Goal: Feedback & Contribution: Submit feedback/report problem

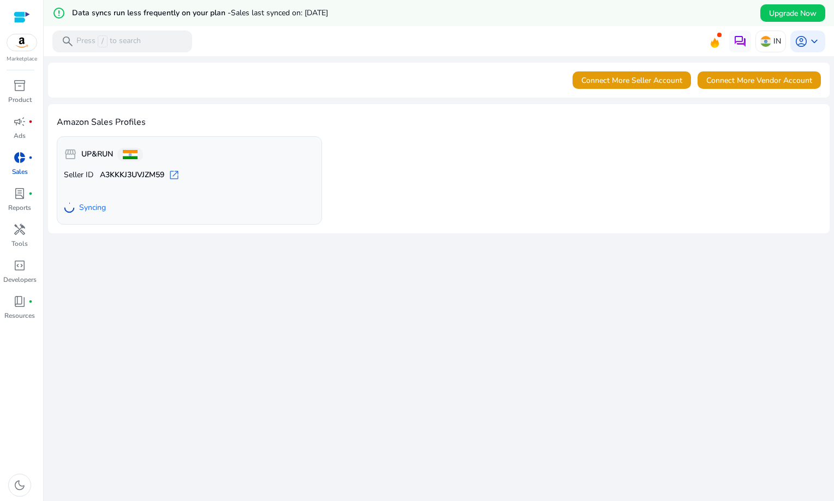
click at [16, 39] on img at bounding box center [21, 42] width 29 height 16
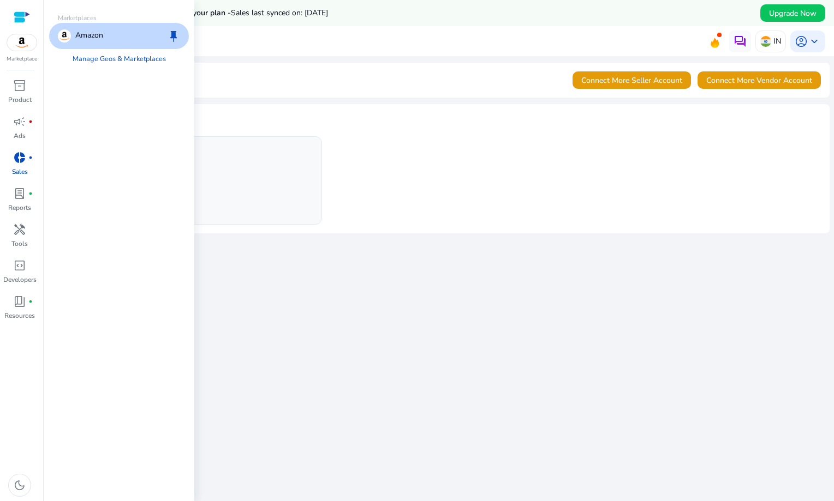
click at [29, 14] on div at bounding box center [22, 17] width 16 height 13
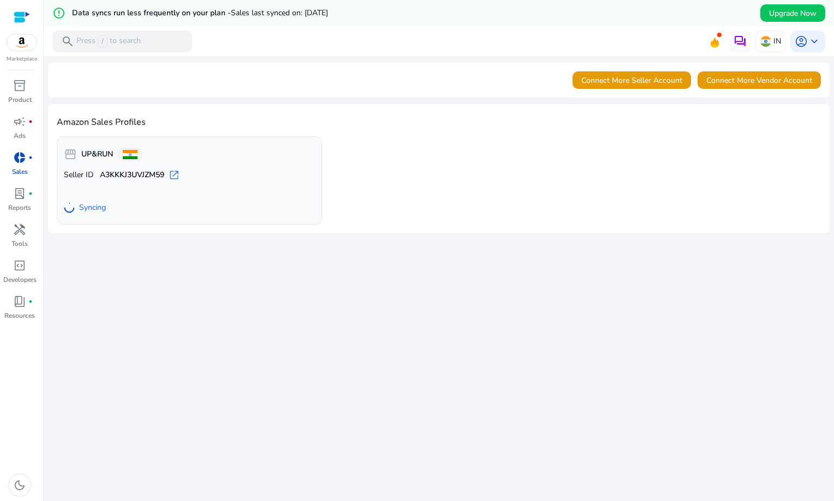
click at [21, 15] on div at bounding box center [22, 17] width 16 height 13
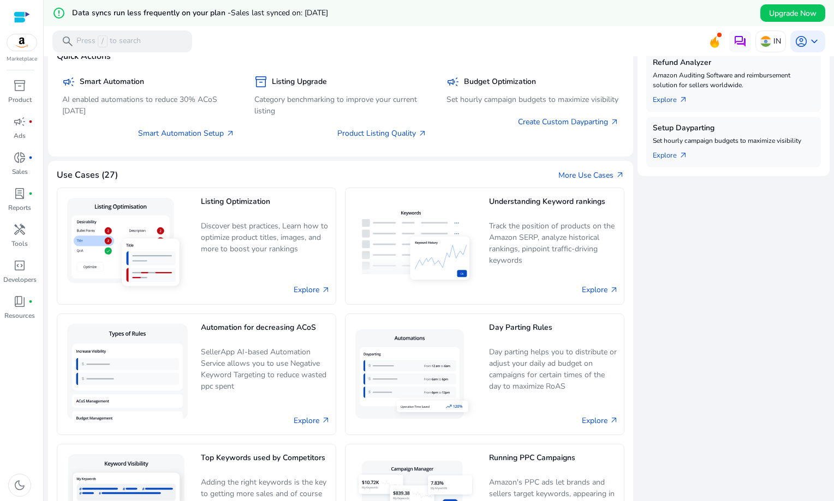
scroll to position [417, 0]
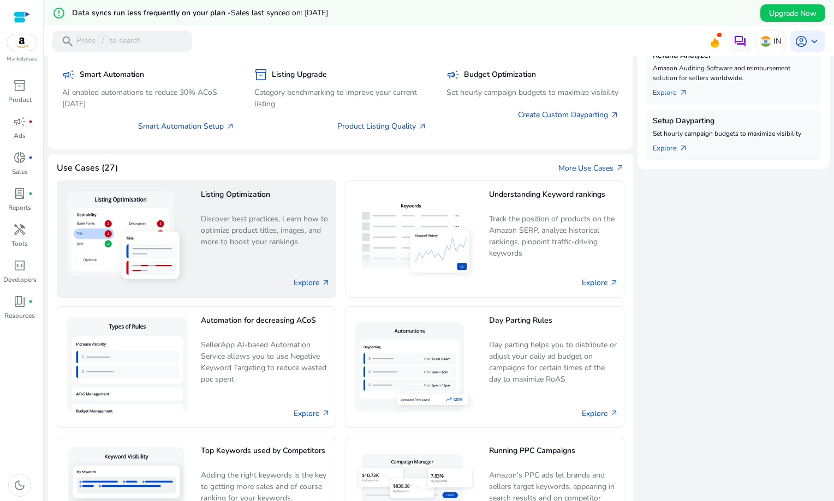
click at [230, 214] on p "Discover best practices, Learn how to optimize product titles, images, and more…" at bounding box center [265, 236] width 129 height 46
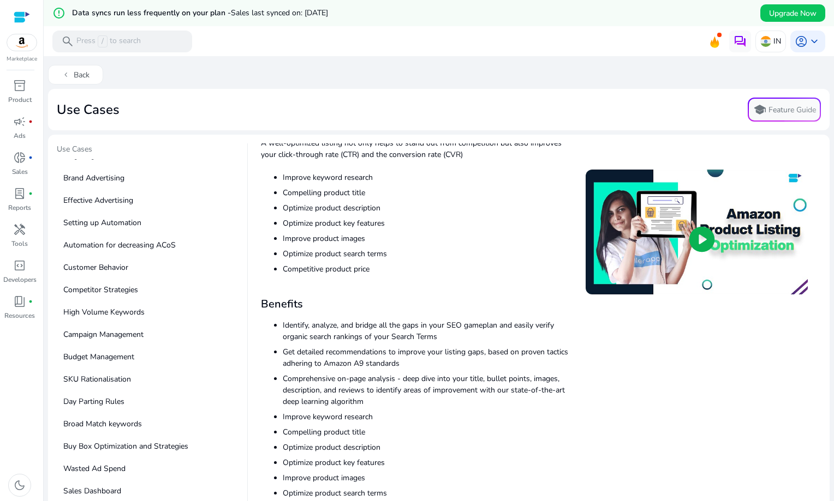
scroll to position [65, 0]
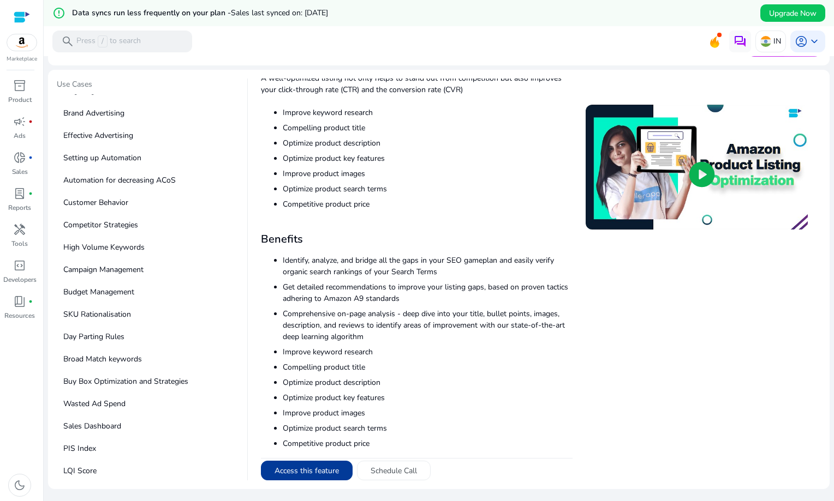
click at [319, 469] on button "Access this feature" at bounding box center [307, 471] width 92 height 20
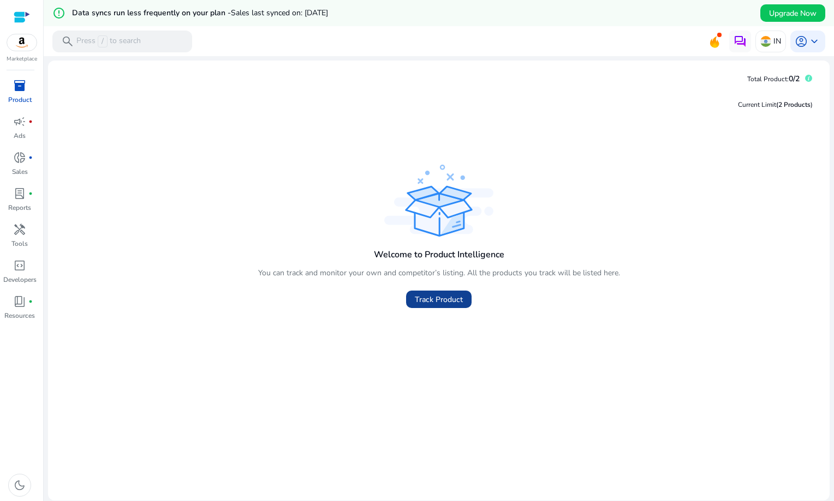
click at [424, 305] on span "Track Product" at bounding box center [439, 299] width 48 height 11
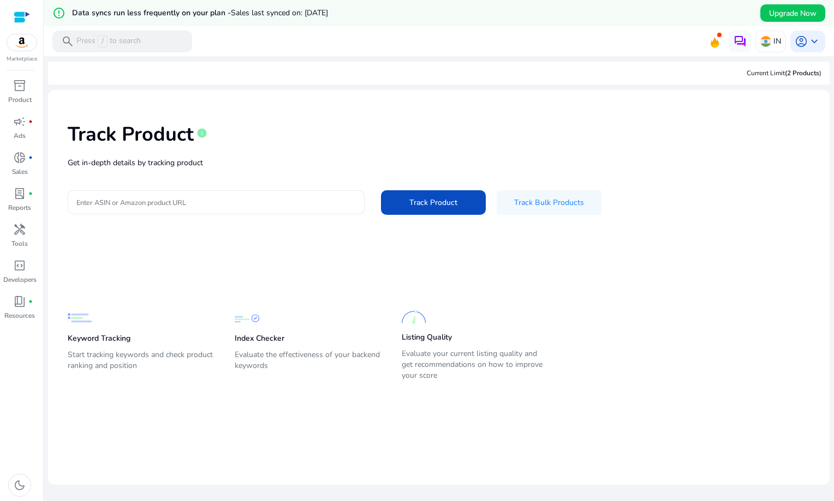
click at [111, 203] on input "Enter ASIN or Amazon product URL" at bounding box center [215, 202] width 279 height 12
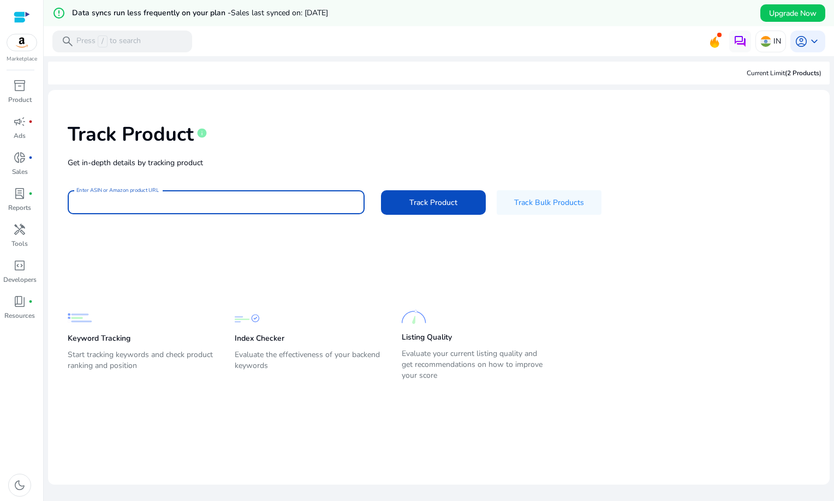
paste input "**********"
type input "**********"
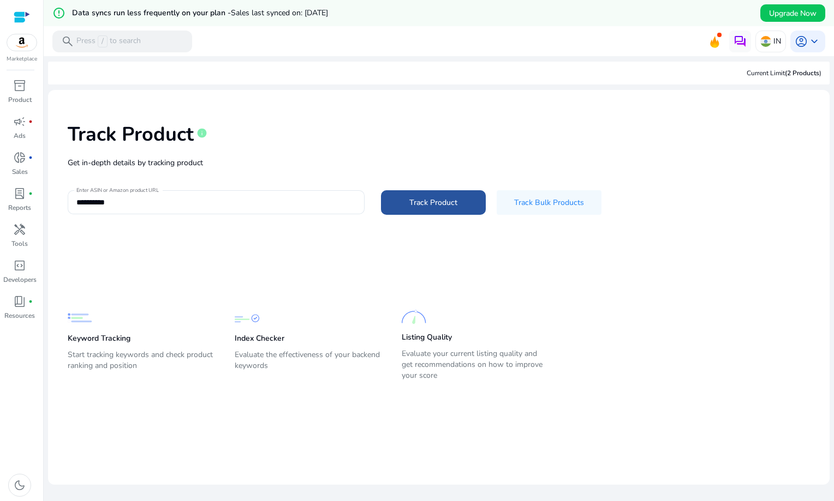
click at [420, 197] on span "Track Product" at bounding box center [433, 202] width 48 height 11
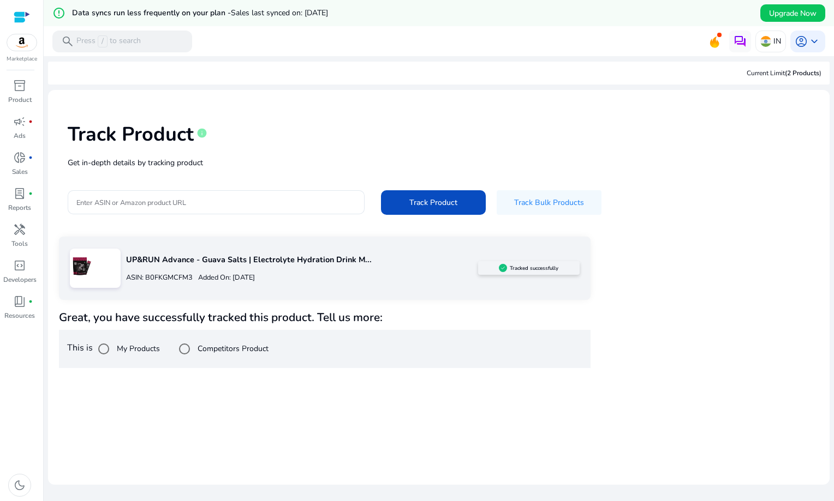
click at [138, 295] on div "UP&RUN Advance - Guava Salts | Electrolyte Hydration Drink M... ASIN: B0FKGMCFM…" at bounding box center [324, 268] width 531 height 63
click at [164, 276] on p "ASIN: B0FKGMCFM3" at bounding box center [159, 278] width 67 height 10
drag, startPoint x: 235, startPoint y: 277, endPoint x: 321, endPoint y: 276, distance: 85.7
click at [321, 276] on div "ASIN: B0FKGMCFM3 Added On: September 23, 2025" at bounding box center [301, 277] width 351 height 17
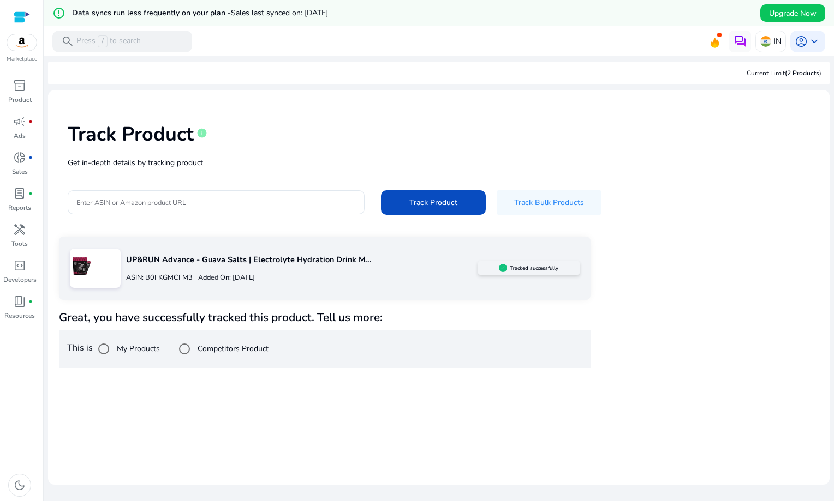
click at [603, 293] on div "UP&RUN Advance - Guava Salts | Electrolyte Hydration Drink M... ASIN: B0FKGMCFM…" at bounding box center [438, 302] width 759 height 131
click at [768, 73] on div "Current Limit (2 Products )" at bounding box center [783, 73] width 75 height 10
click at [21, 88] on span "inventory_2" at bounding box center [19, 85] width 13 height 13
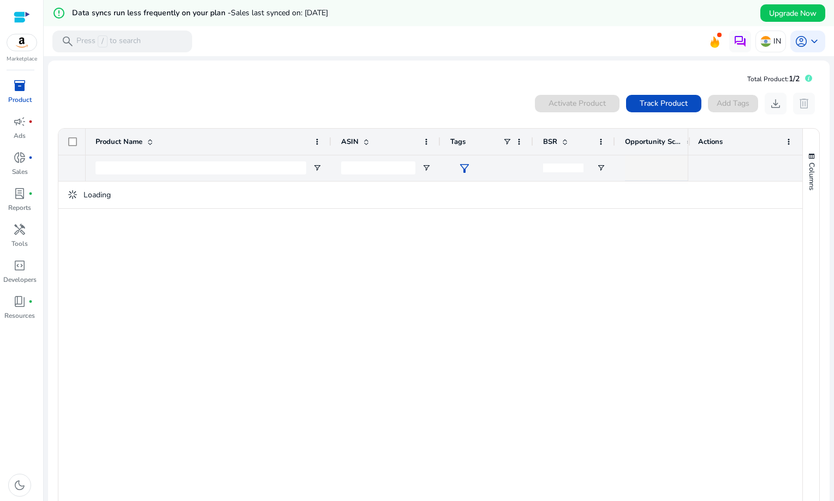
click at [424, 347] on div at bounding box center [387, 344] width 602 height 325
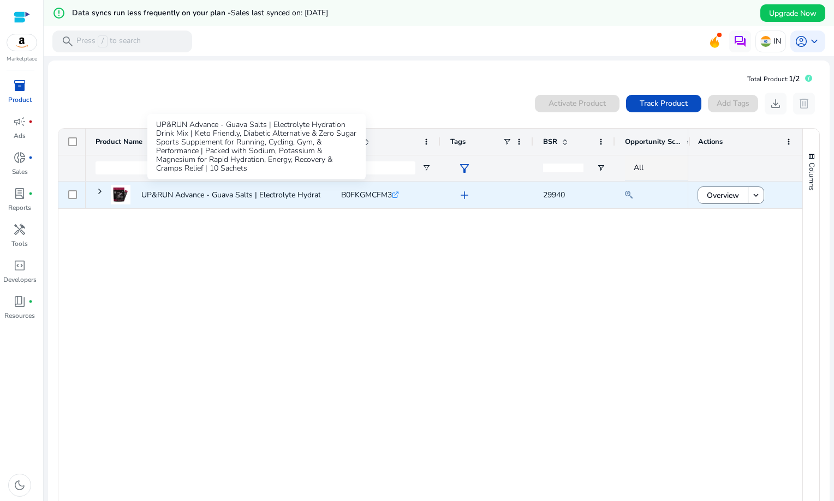
click at [257, 194] on p "UP&RUN Advance - Guava Salts | Electrolyte Hydration Drink Mix..." at bounding box center [255, 195] width 229 height 22
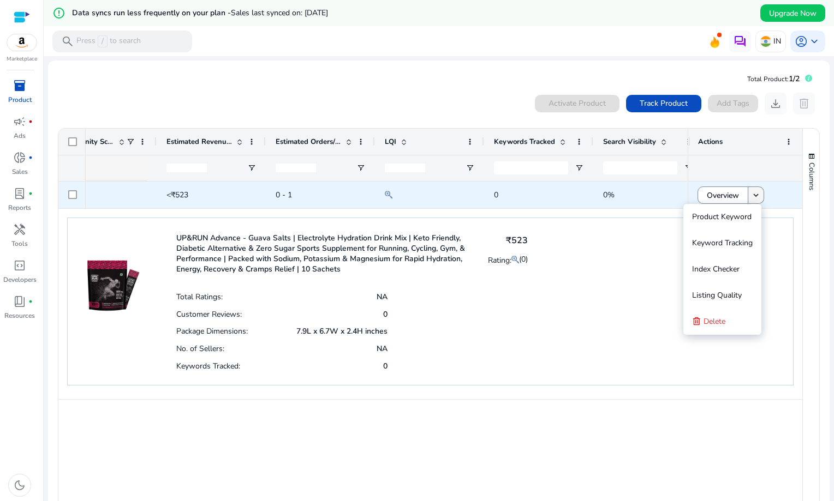
click at [751, 193] on mat-icon "keyboard_arrow_down" at bounding box center [756, 195] width 10 height 10
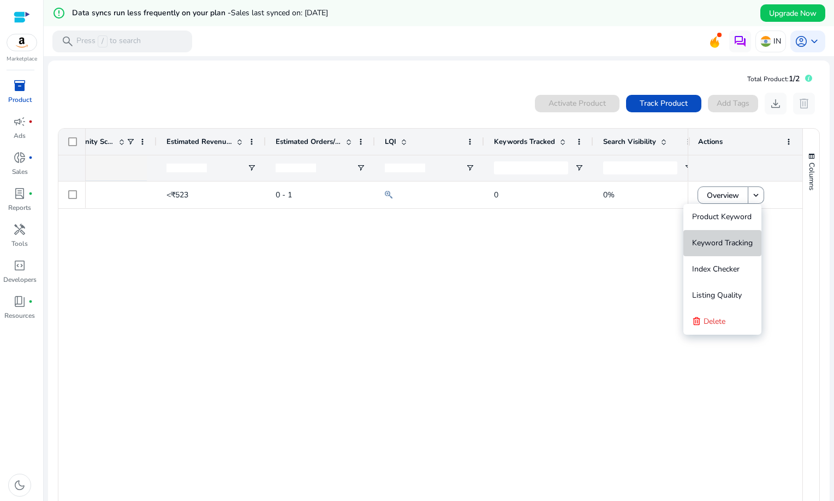
click at [718, 239] on span "Keyword Tracking" at bounding box center [722, 243] width 61 height 10
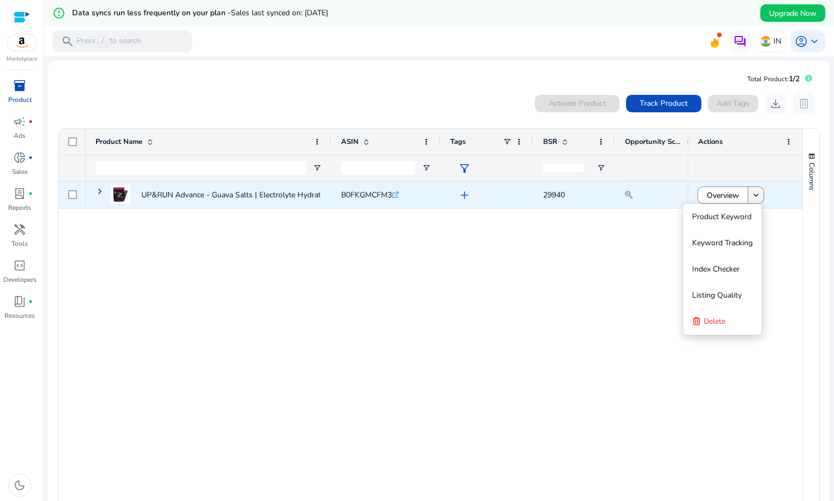
click at [753, 191] on mat-icon "keyboard_arrow_down" at bounding box center [756, 195] width 10 height 10
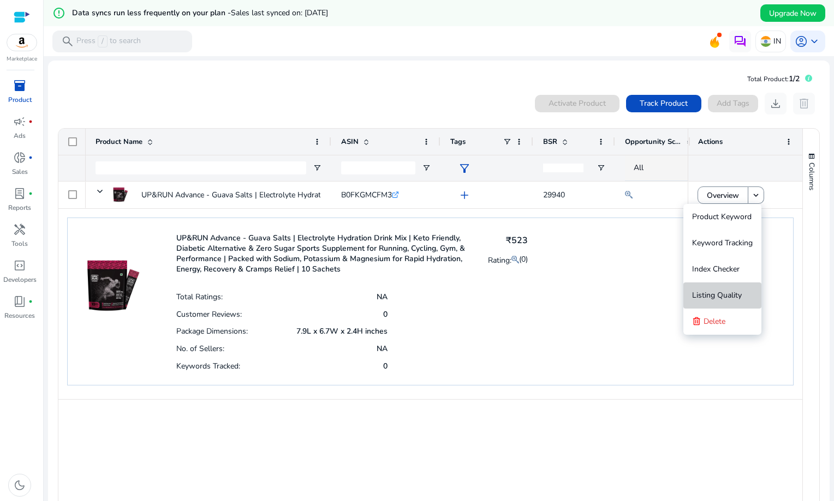
click at [706, 297] on span "Listing Quality" at bounding box center [717, 295] width 50 height 10
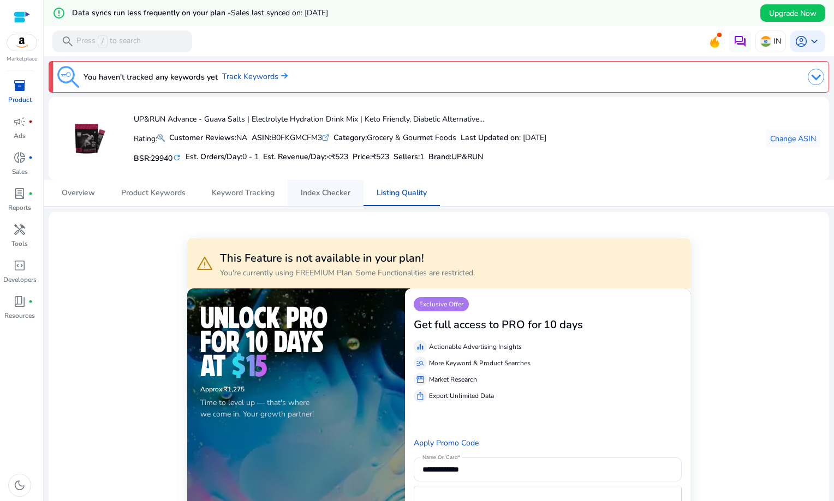
click at [307, 185] on span "Index Checker" at bounding box center [326, 193] width 50 height 26
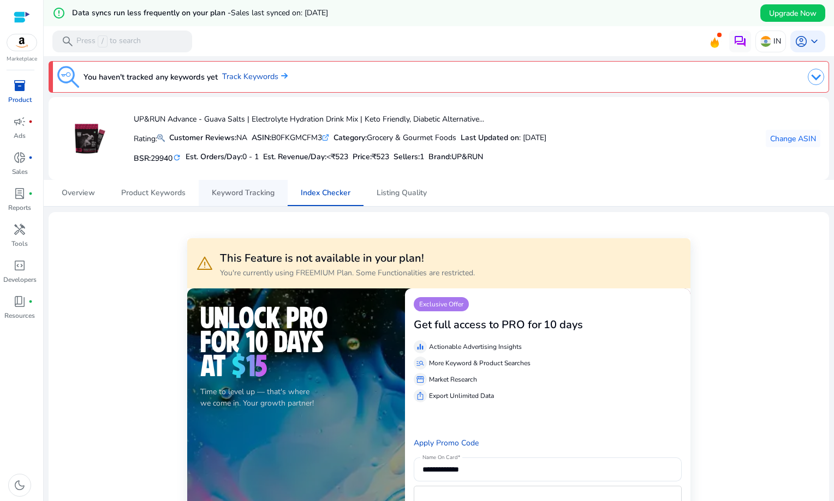
click at [246, 195] on span "Keyword Tracking" at bounding box center [243, 193] width 63 height 8
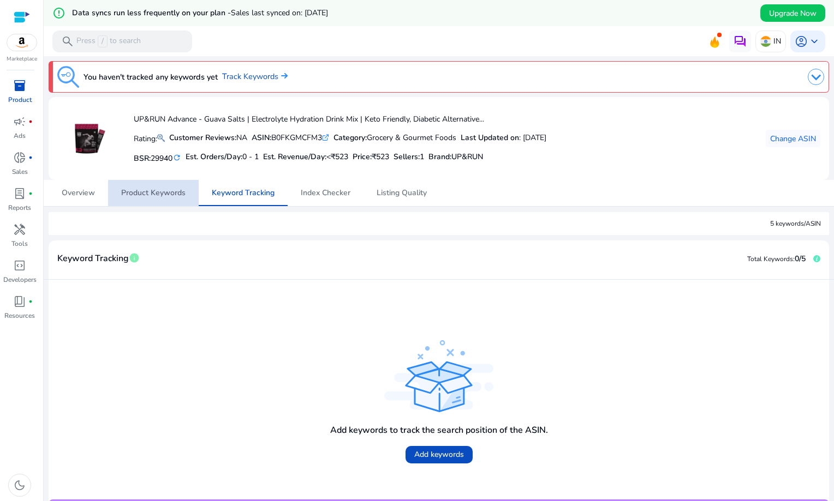
click at [155, 196] on span "Product Keywords" at bounding box center [153, 193] width 64 height 8
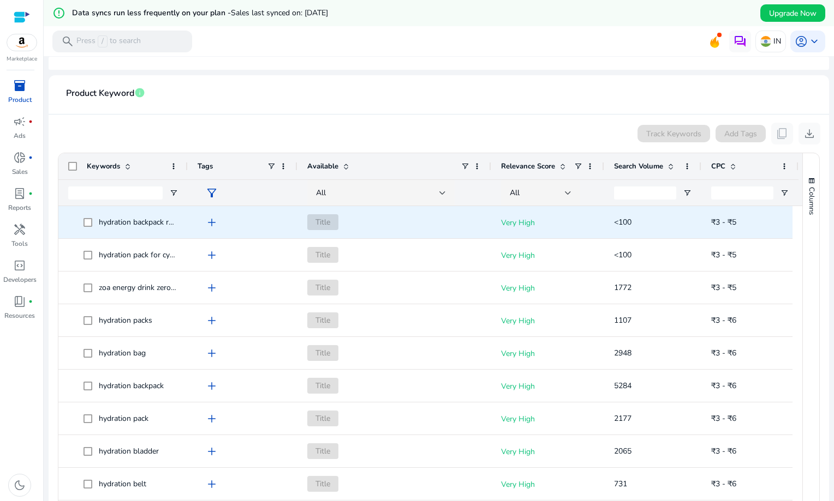
scroll to position [230, 0]
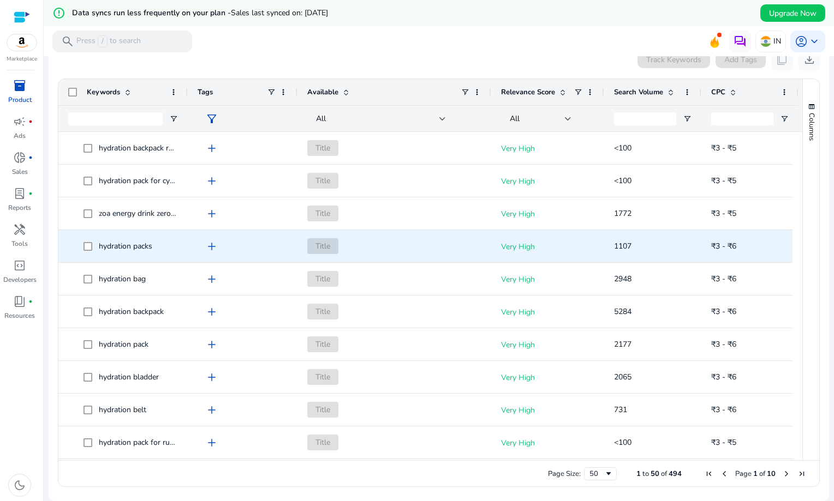
click at [123, 243] on span "hydration packs" at bounding box center [125, 246] width 53 height 10
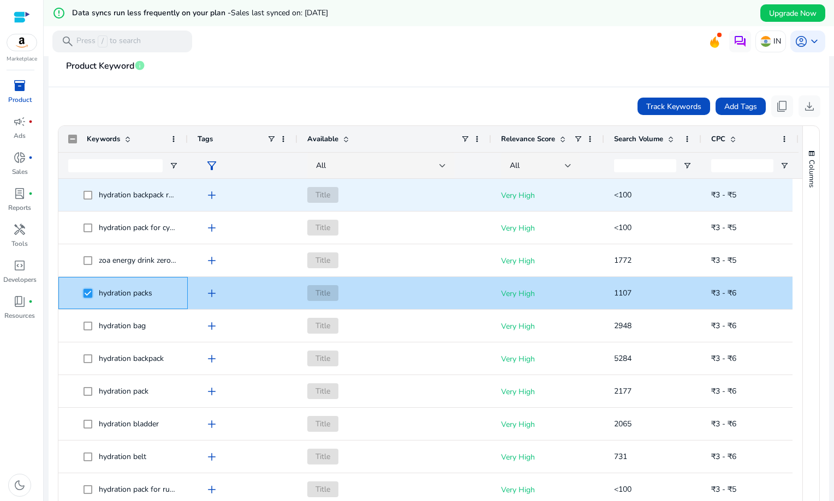
scroll to position [163, 0]
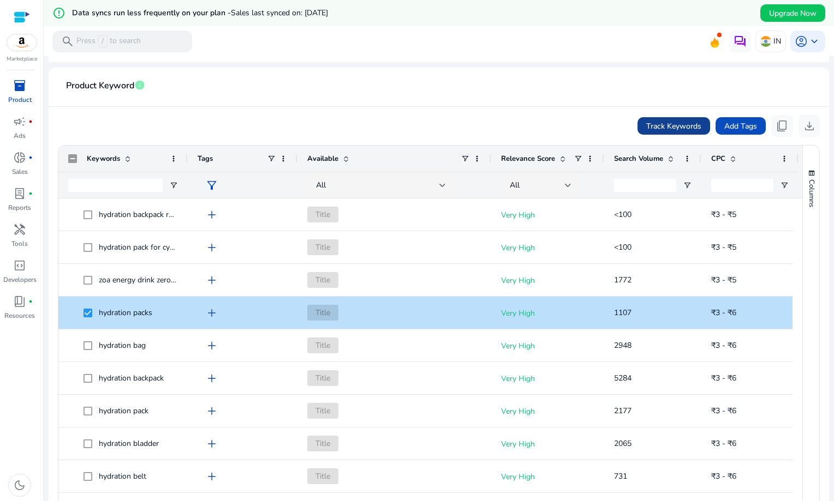
click at [674, 128] on span "Track Keywords" at bounding box center [673, 126] width 55 height 11
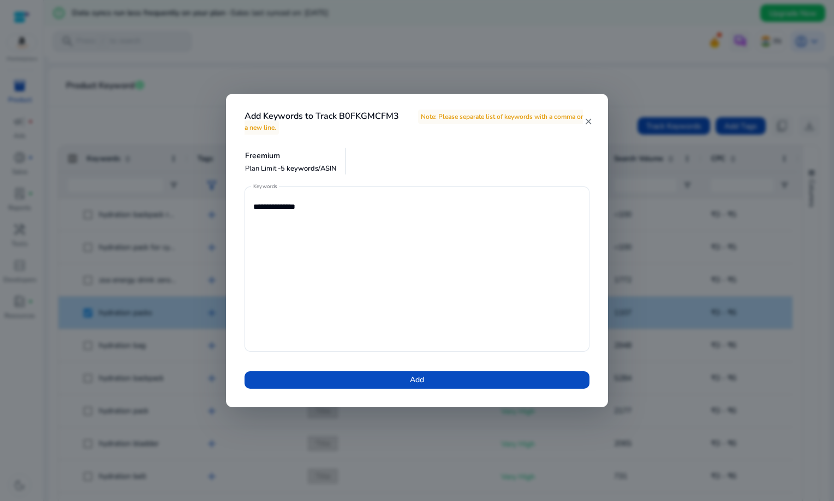
click at [591, 119] on mat-icon "close" at bounding box center [588, 122] width 9 height 10
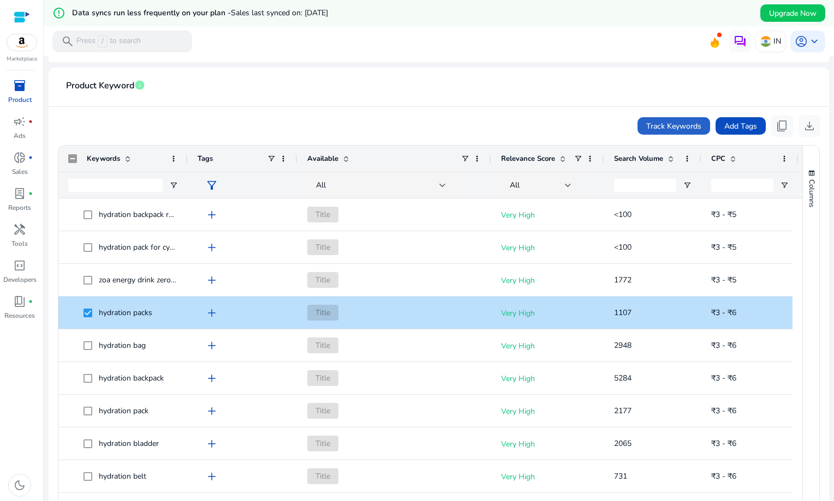
scroll to position [0, 0]
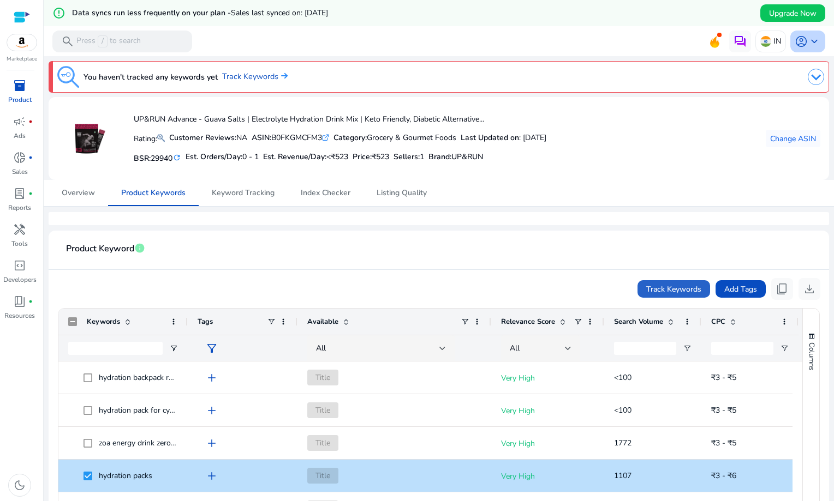
click at [809, 40] on span "keyboard_arrow_down" at bounding box center [813, 41] width 13 height 13
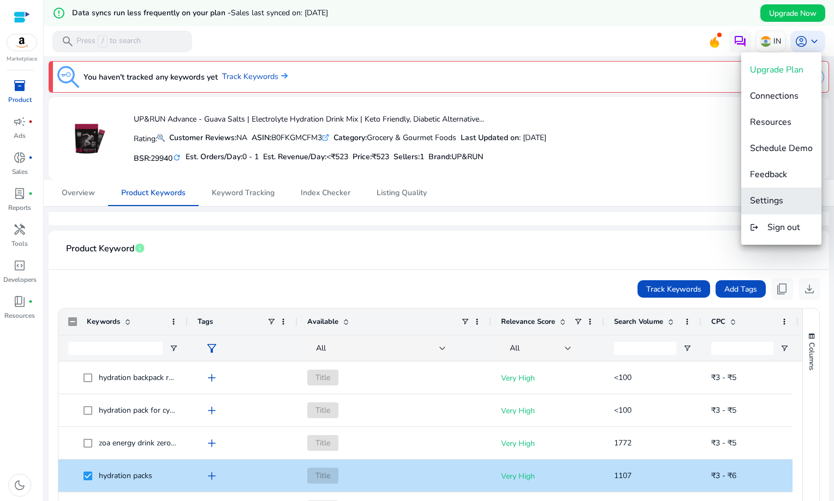
click at [775, 202] on span "Settings" at bounding box center [766, 201] width 33 height 12
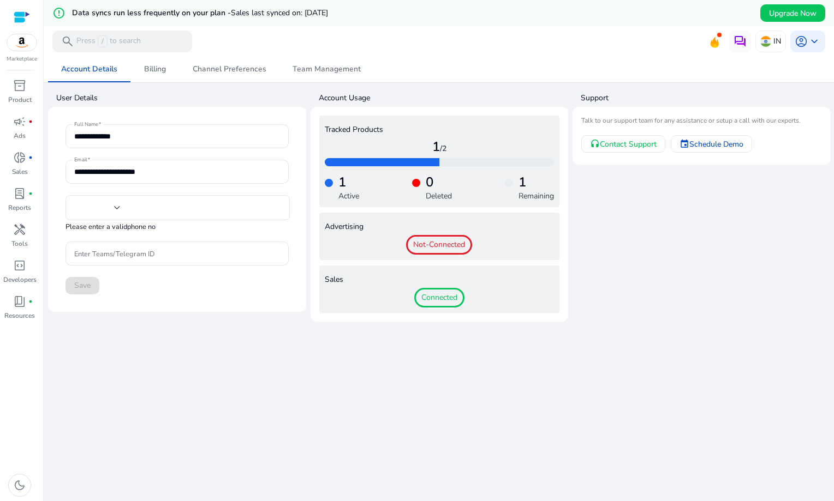
type input "***"
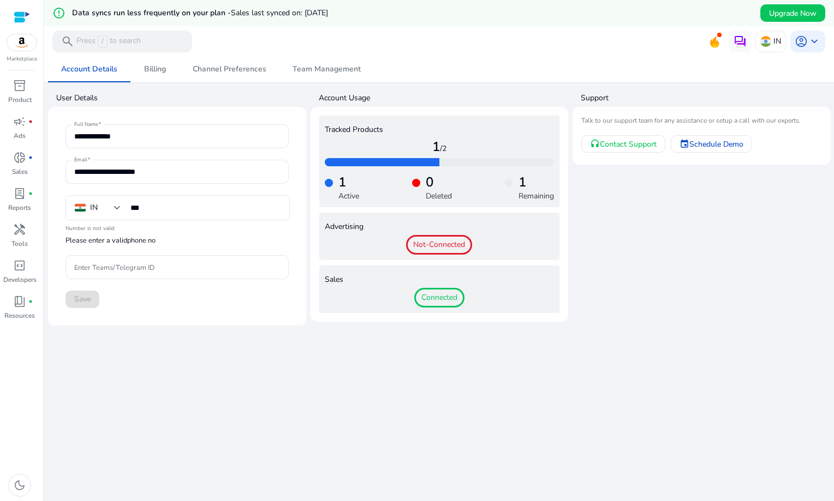
click at [440, 298] on span "Connected" at bounding box center [439, 298] width 50 height 20
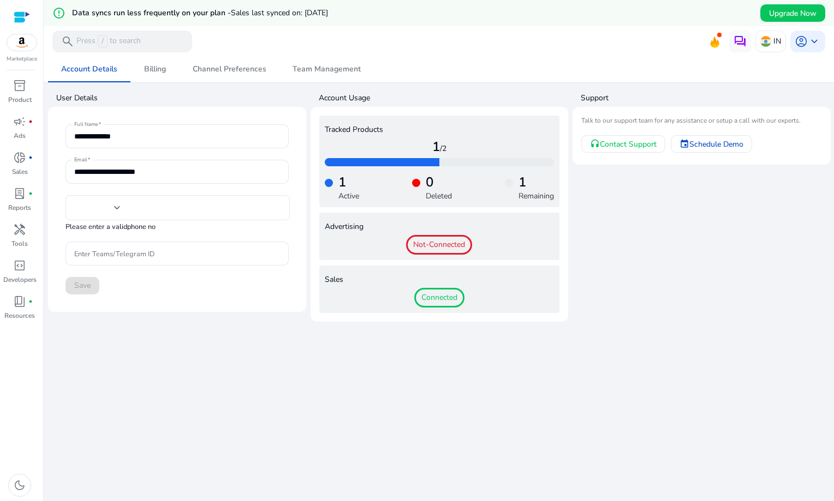
type input "***"
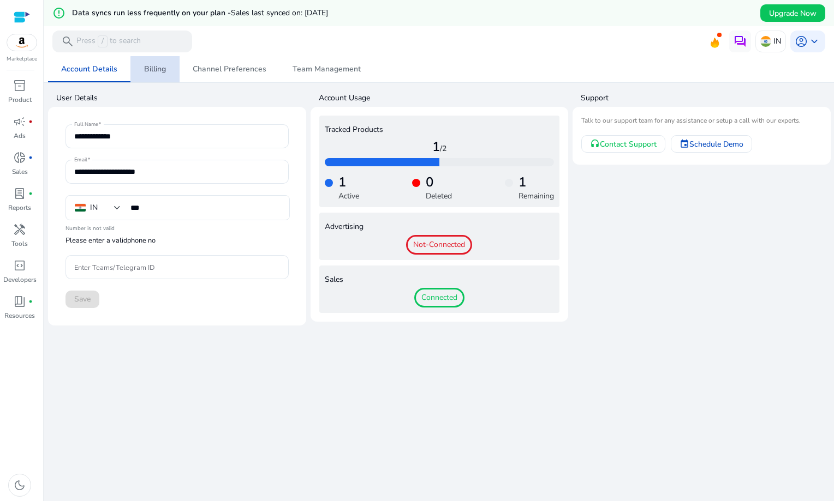
click at [159, 71] on span "Billing" at bounding box center [155, 69] width 22 height 8
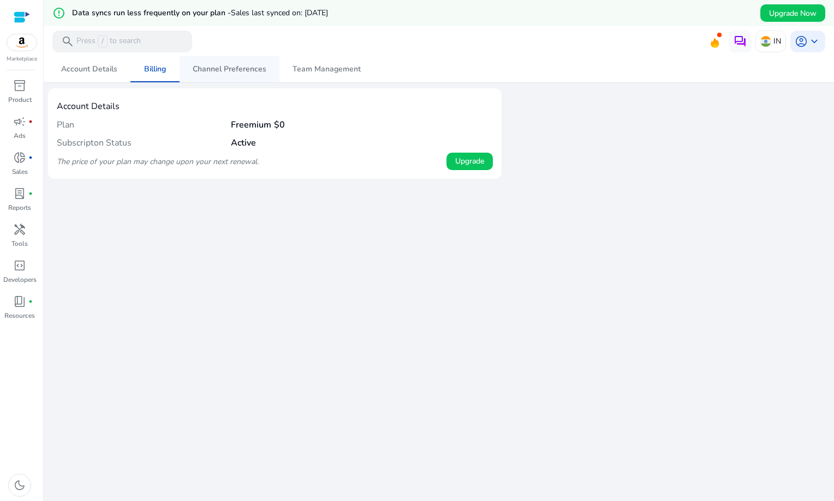
click at [238, 75] on span "Channel Preferences" at bounding box center [230, 69] width 74 height 26
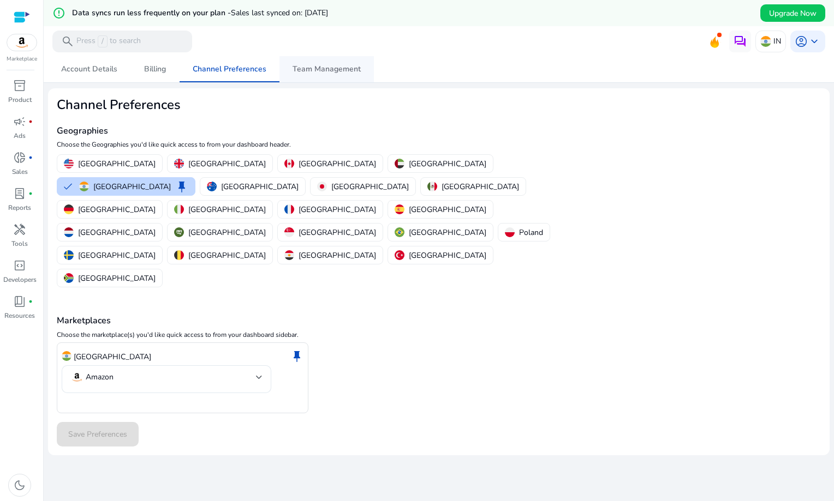
click at [306, 65] on span "Team Management" at bounding box center [326, 69] width 68 height 8
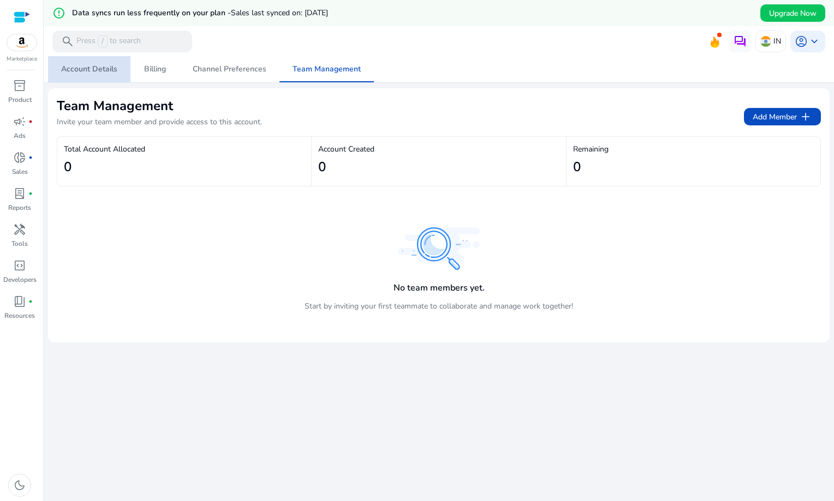
click at [93, 70] on span "Account Details" at bounding box center [89, 69] width 56 height 8
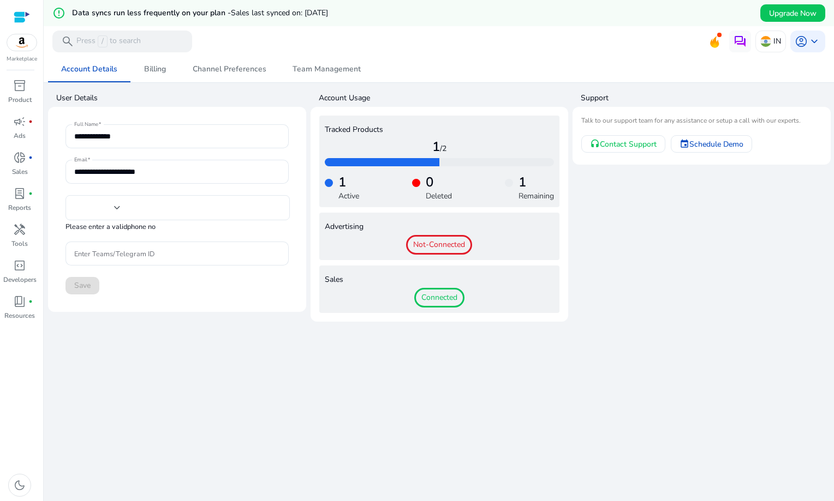
type input "***"
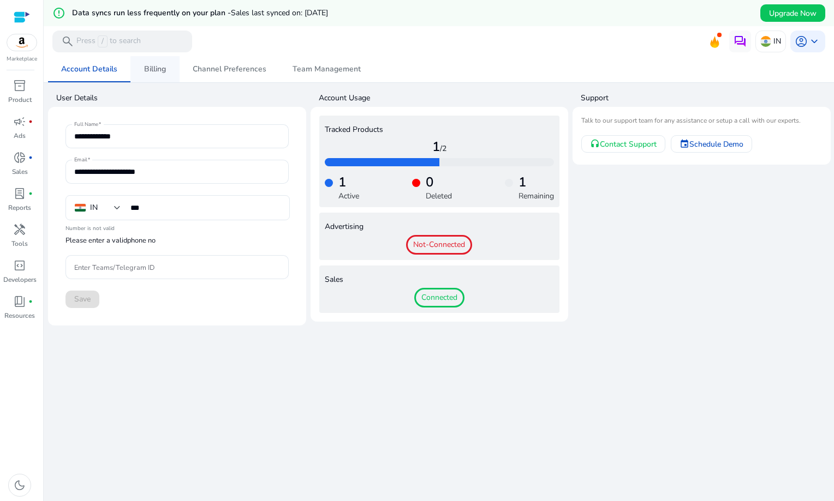
click at [161, 70] on span "Billing" at bounding box center [155, 69] width 22 height 8
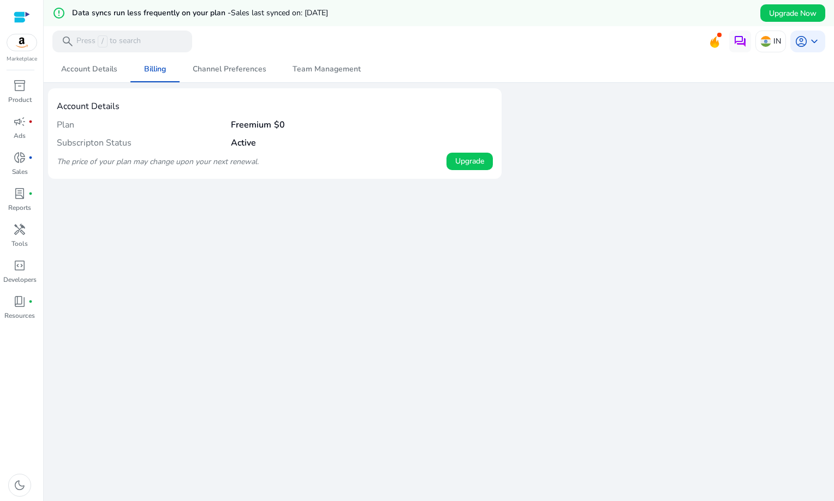
click at [229, 127] on h4 "Plan" at bounding box center [144, 125] width 174 height 10
click at [470, 167] on span at bounding box center [469, 161] width 46 height 26
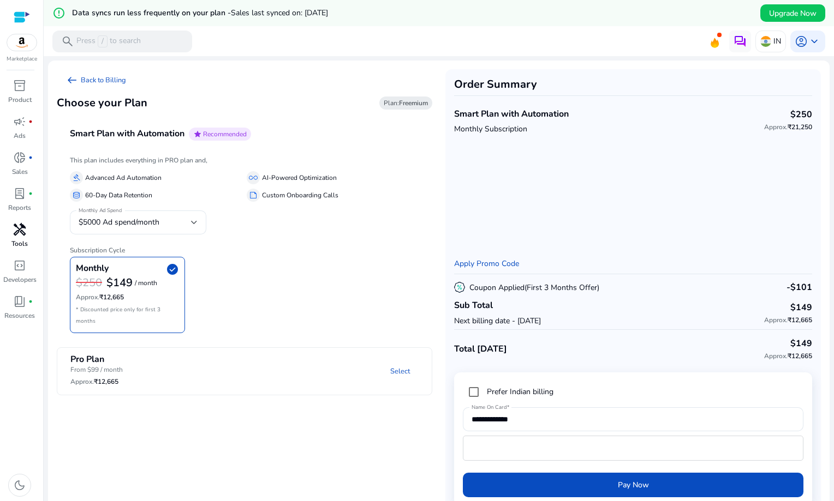
click at [31, 224] on div "handyman" at bounding box center [19, 229] width 31 height 17
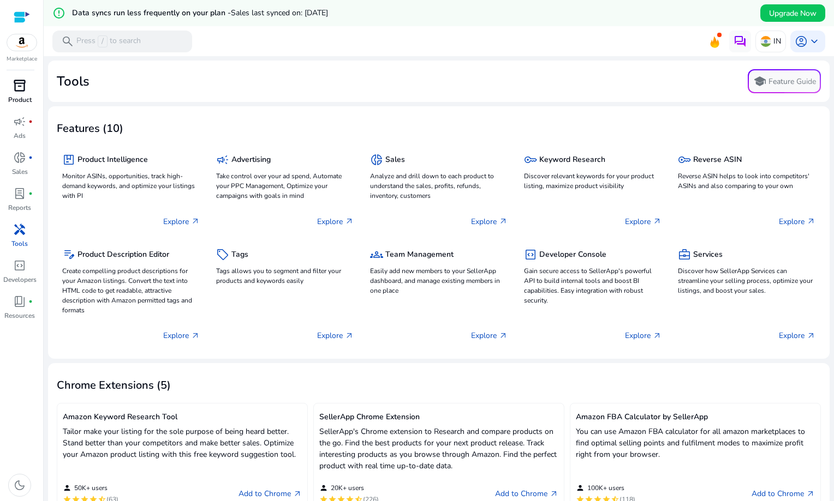
click at [22, 88] on span "inventory_2" at bounding box center [19, 85] width 13 height 13
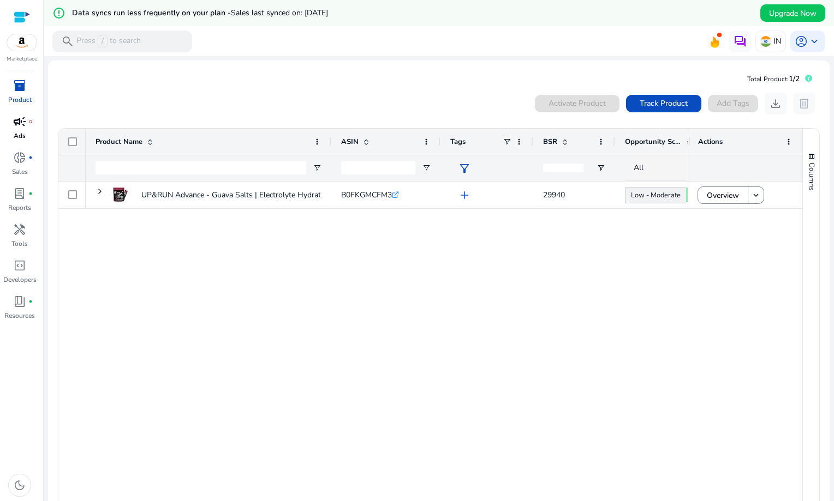
click at [26, 124] on div "campaign fiber_manual_record" at bounding box center [19, 121] width 31 height 17
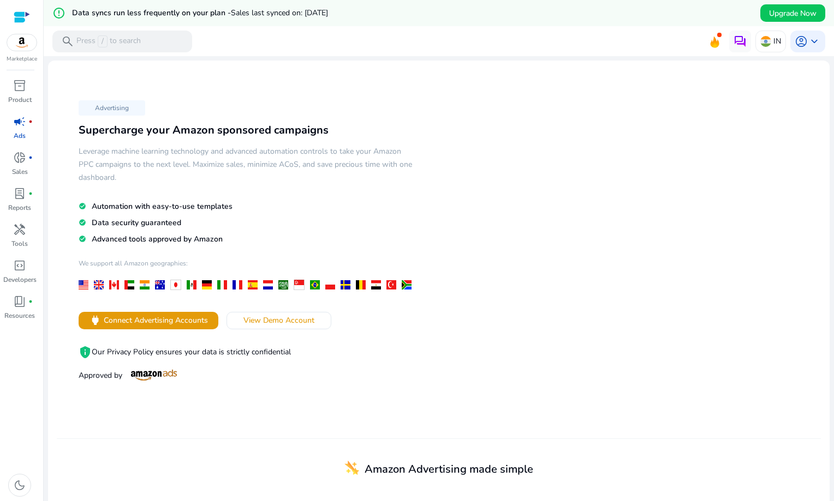
click at [14, 18] on div at bounding box center [22, 17] width 16 height 13
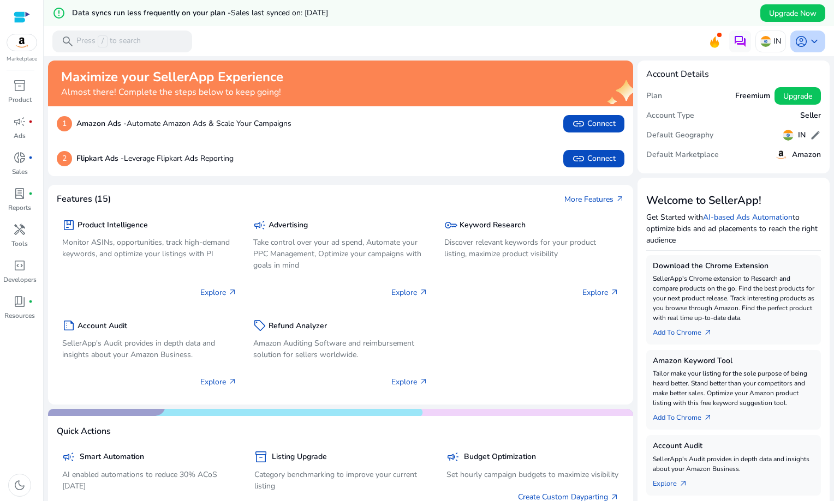
click at [797, 40] on span "account_circle" at bounding box center [800, 41] width 13 height 13
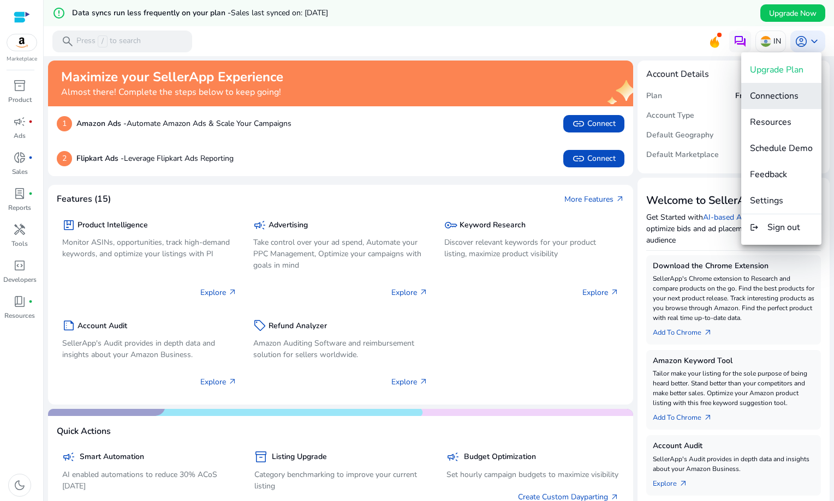
click at [786, 102] on button "Connections" at bounding box center [781, 96] width 80 height 26
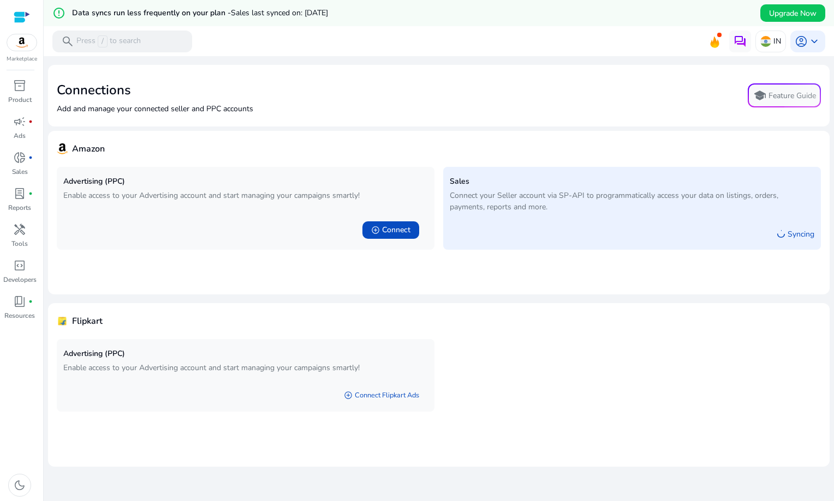
click at [798, 235] on p "Syncing" at bounding box center [800, 234] width 27 height 11
click at [687, 229] on div "Syncing" at bounding box center [632, 231] width 364 height 23
click at [795, 45] on span "account_circle" at bounding box center [800, 41] width 13 height 13
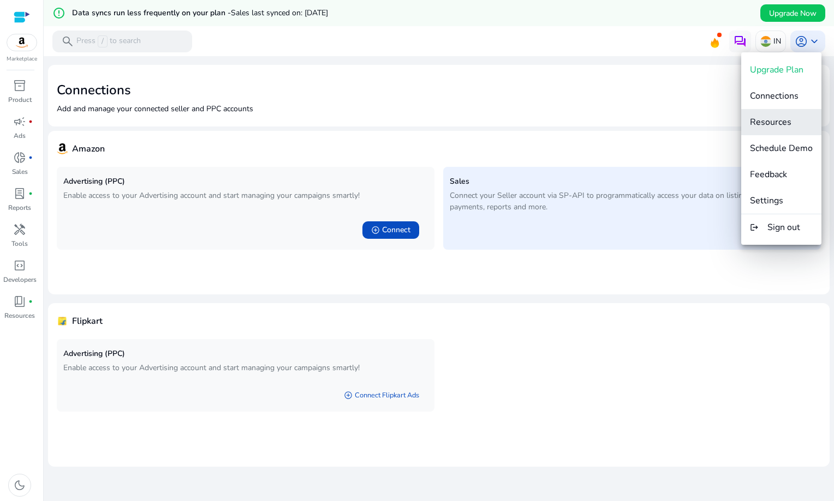
drag, startPoint x: 770, startPoint y: 95, endPoint x: 754, endPoint y: 132, distance: 40.1
click at [754, 132] on div "Upgrade Plan Connections Resources Schedule Demo Feedback Settings logout Sign …" at bounding box center [781, 148] width 80 height 193
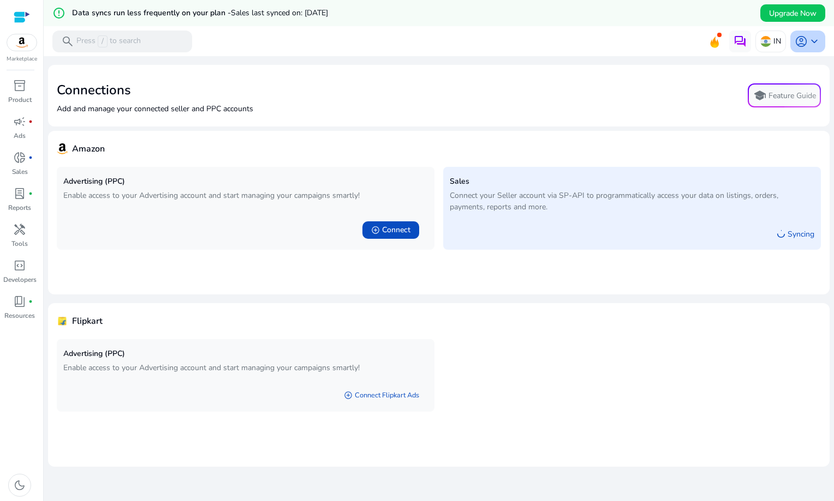
click at [801, 51] on div "account_circle keyboard_arrow_down" at bounding box center [807, 42] width 35 height 22
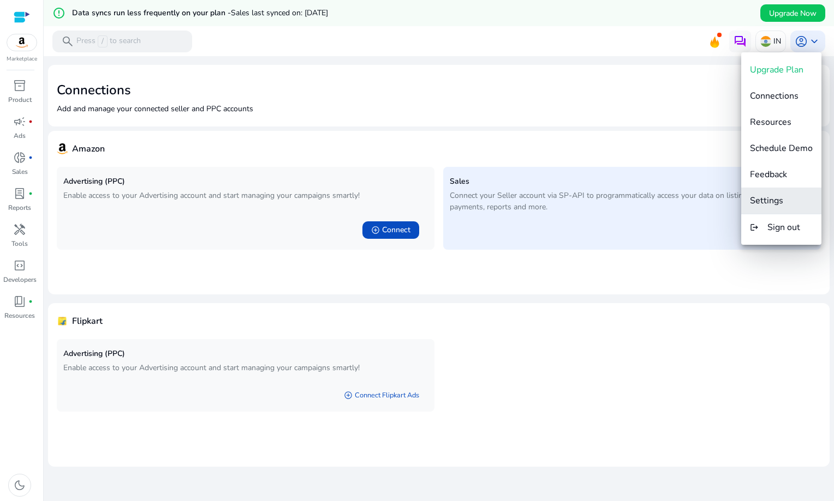
click at [768, 198] on span "Settings" at bounding box center [766, 201] width 33 height 12
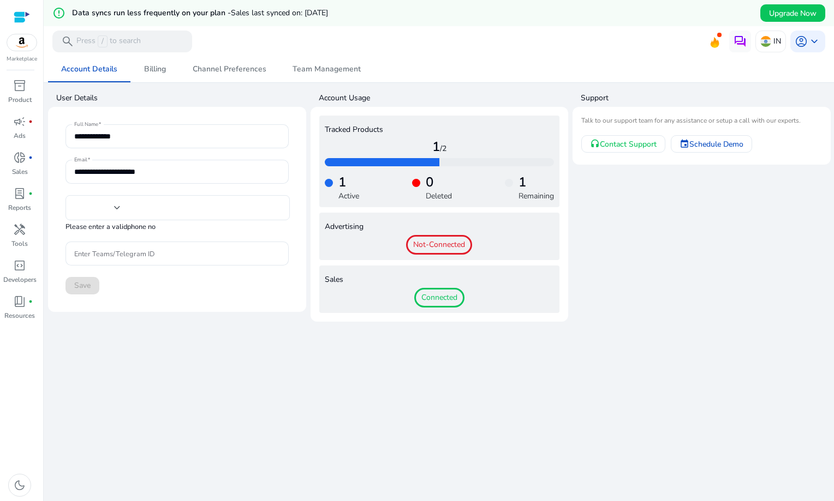
type input "***"
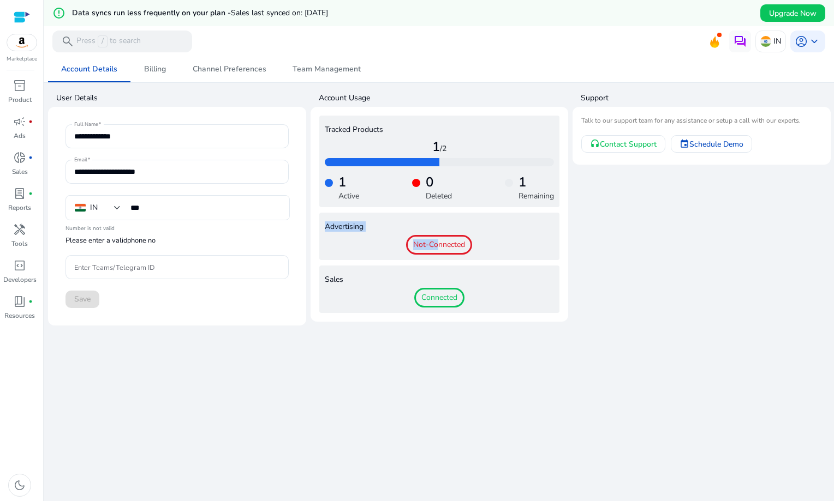
drag, startPoint x: 433, startPoint y: 239, endPoint x: 475, endPoint y: 218, distance: 47.3
click at [476, 218] on div "Advertising Not-Connected" at bounding box center [439, 236] width 241 height 47
click at [638, 143] on span "Contact Support" at bounding box center [628, 144] width 57 height 11
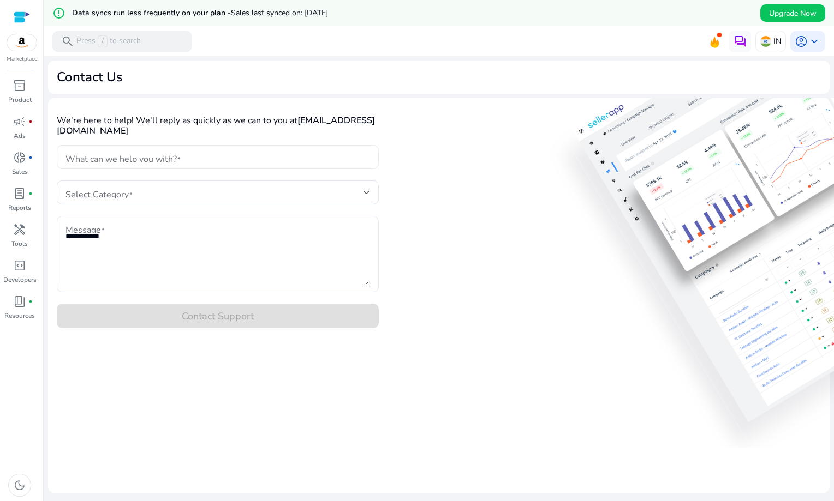
click at [148, 155] on input "What can we help you with?" at bounding box center [217, 157] width 304 height 12
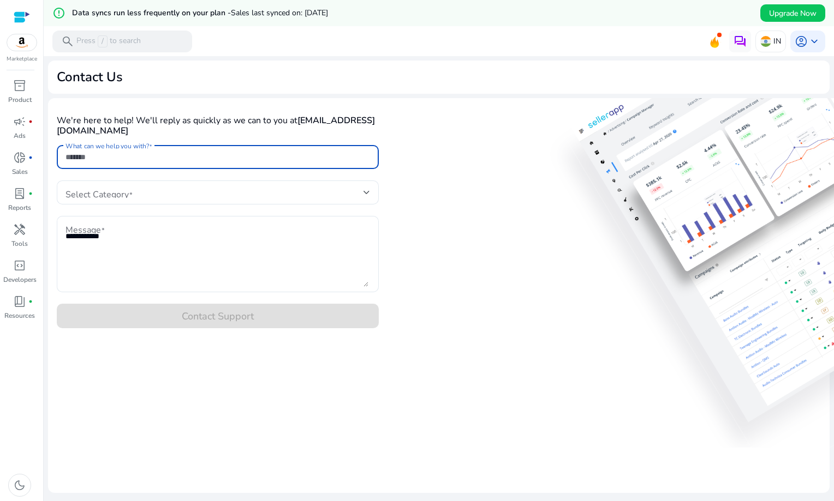
click at [143, 162] on input "What can we help you with?" at bounding box center [217, 157] width 304 height 12
type input "**********"
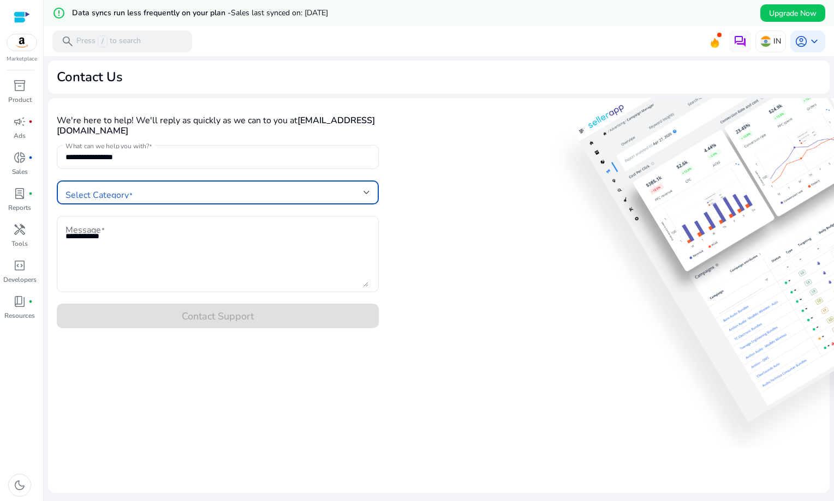
click at [134, 190] on span at bounding box center [214, 193] width 298 height 12
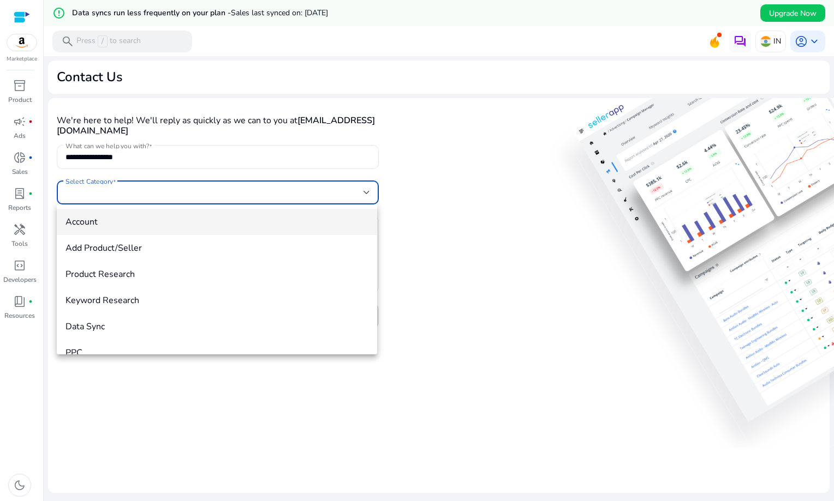
click at [123, 231] on mat-option "Account" at bounding box center [217, 222] width 320 height 26
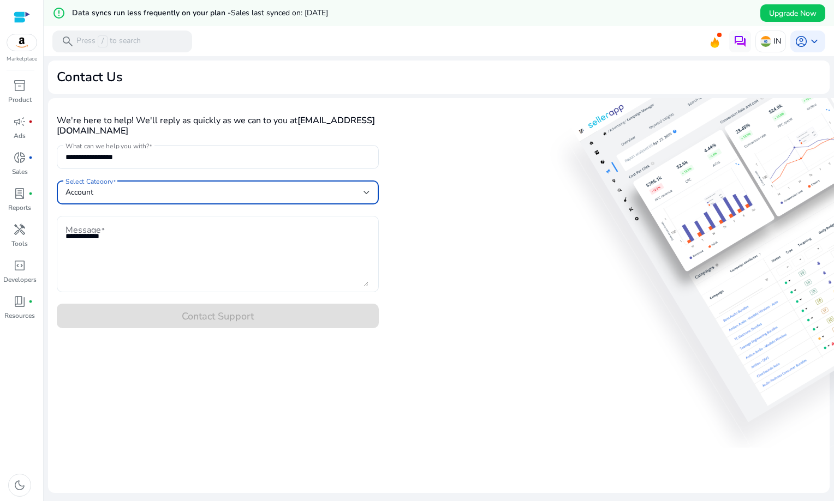
click at [119, 263] on textarea "Message" at bounding box center [216, 253] width 303 height 65
